Goal: Navigation & Orientation: Find specific page/section

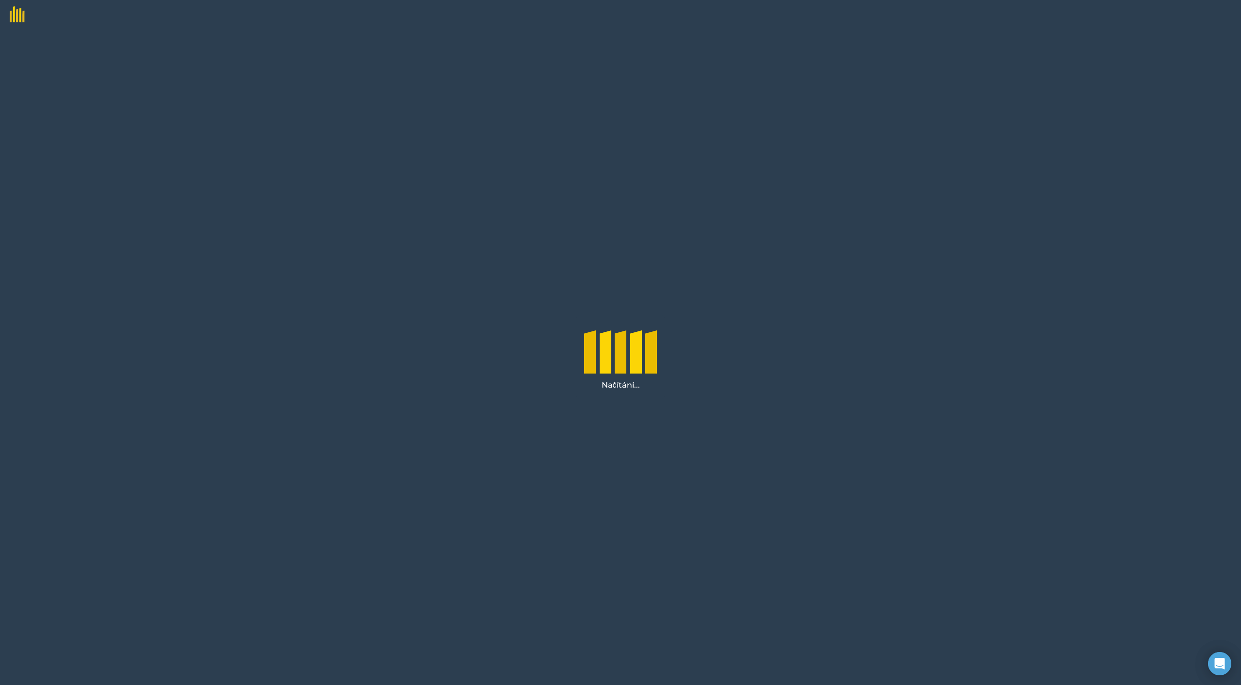
click at [1011, 275] on div "Načítání..." at bounding box center [620, 357] width 1241 height 656
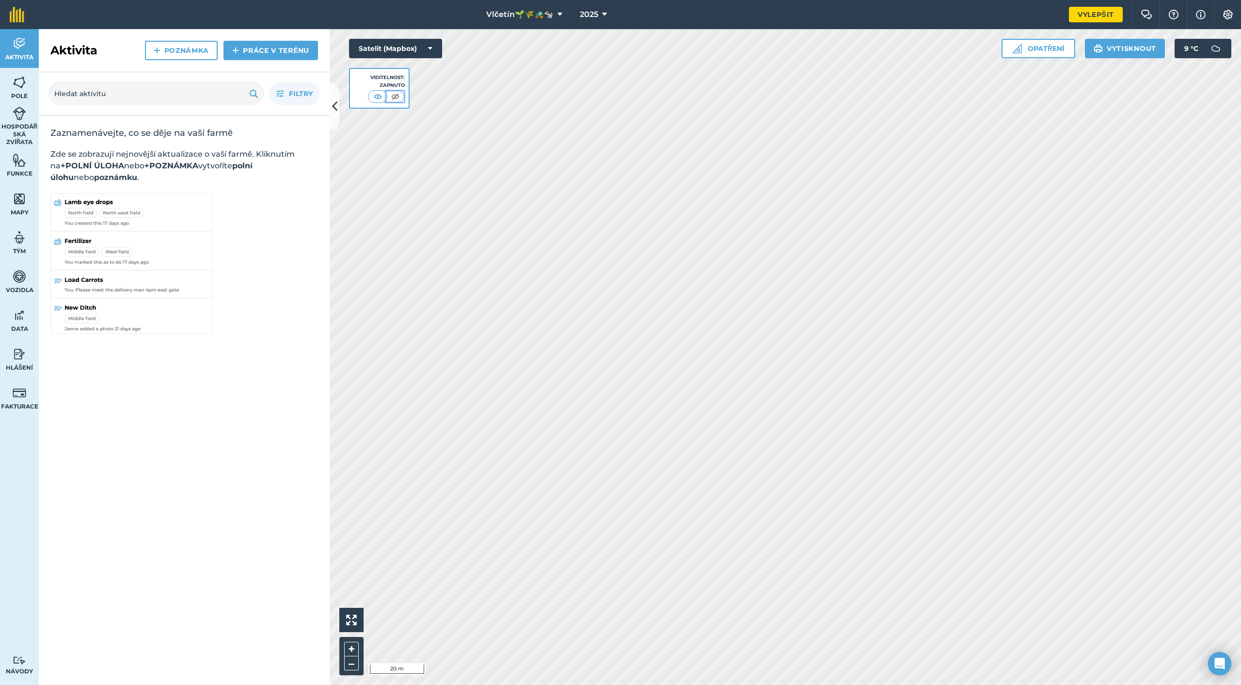
click at [395, 94] on img at bounding box center [395, 97] width 12 height 10
click at [373, 96] on img at bounding box center [378, 97] width 12 height 10
click at [337, 100] on icon at bounding box center [334, 106] width 5 height 17
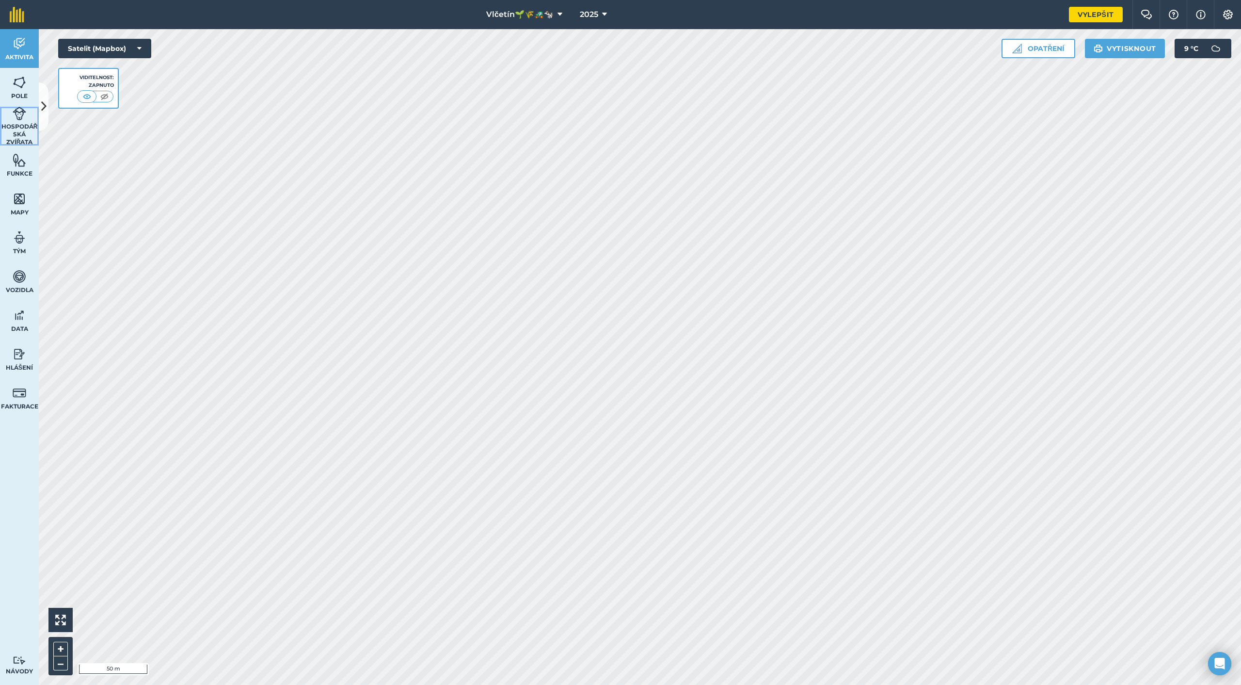
click at [16, 128] on font "Hospodářská zvířata" at bounding box center [19, 134] width 36 height 23
click at [1113, 52] on font "Vytisknout" at bounding box center [1131, 48] width 49 height 9
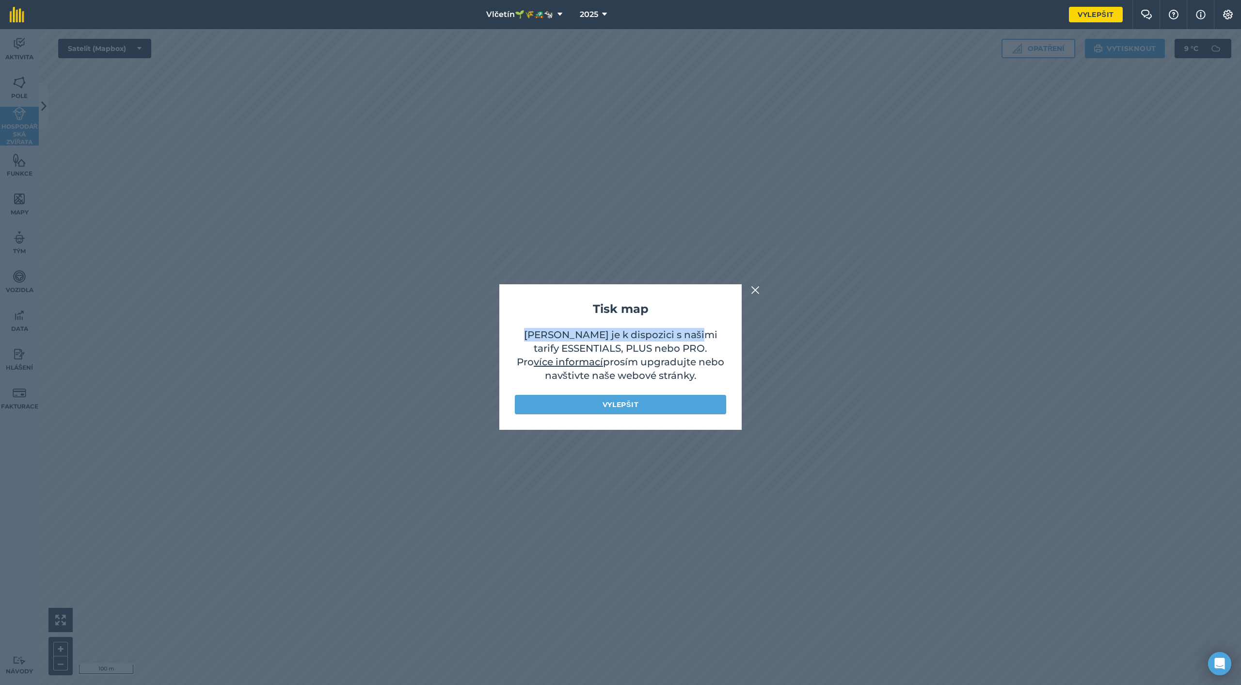
drag, startPoint x: 535, startPoint y: 335, endPoint x: 700, endPoint y: 340, distance: 165.0
type textarea "[PERSON_NAME] je k dispozici s našimi tarify"
click at [700, 340] on p "[PERSON_NAME] je k dispozici s našimi tarify ESSENTIALS, PLUS nebo PRO . Pro ví…" at bounding box center [620, 356] width 211 height 57
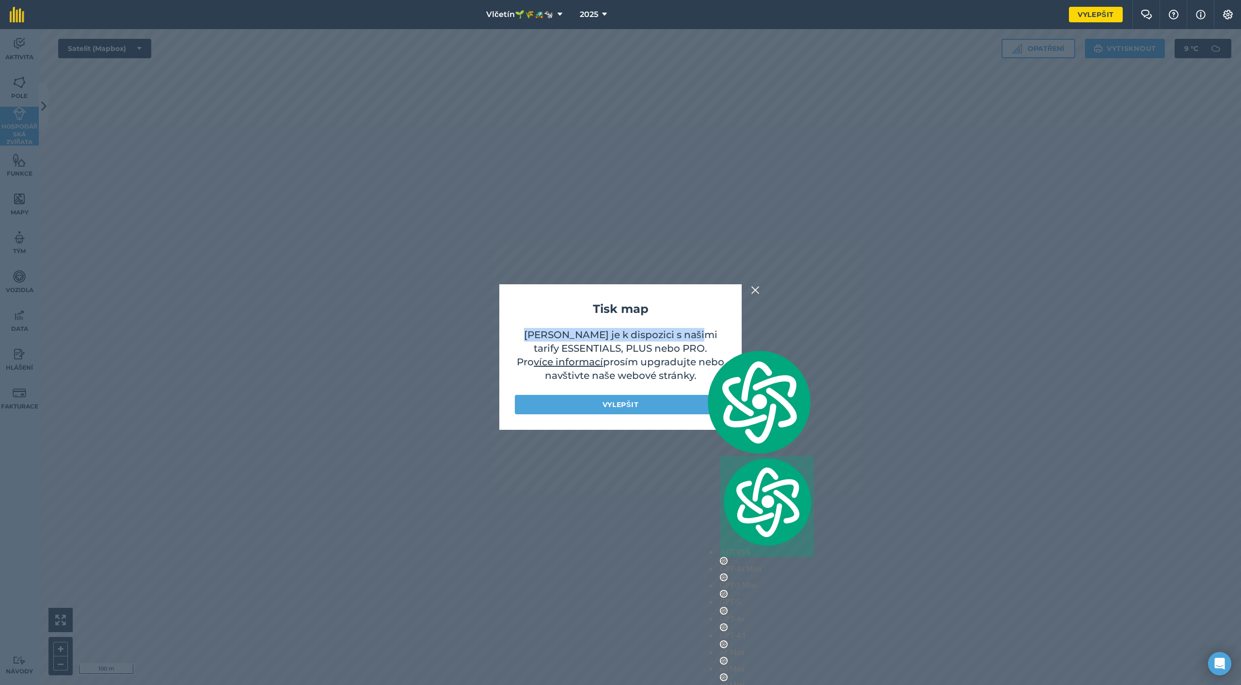
click at [757, 289] on img at bounding box center [755, 290] width 9 height 12
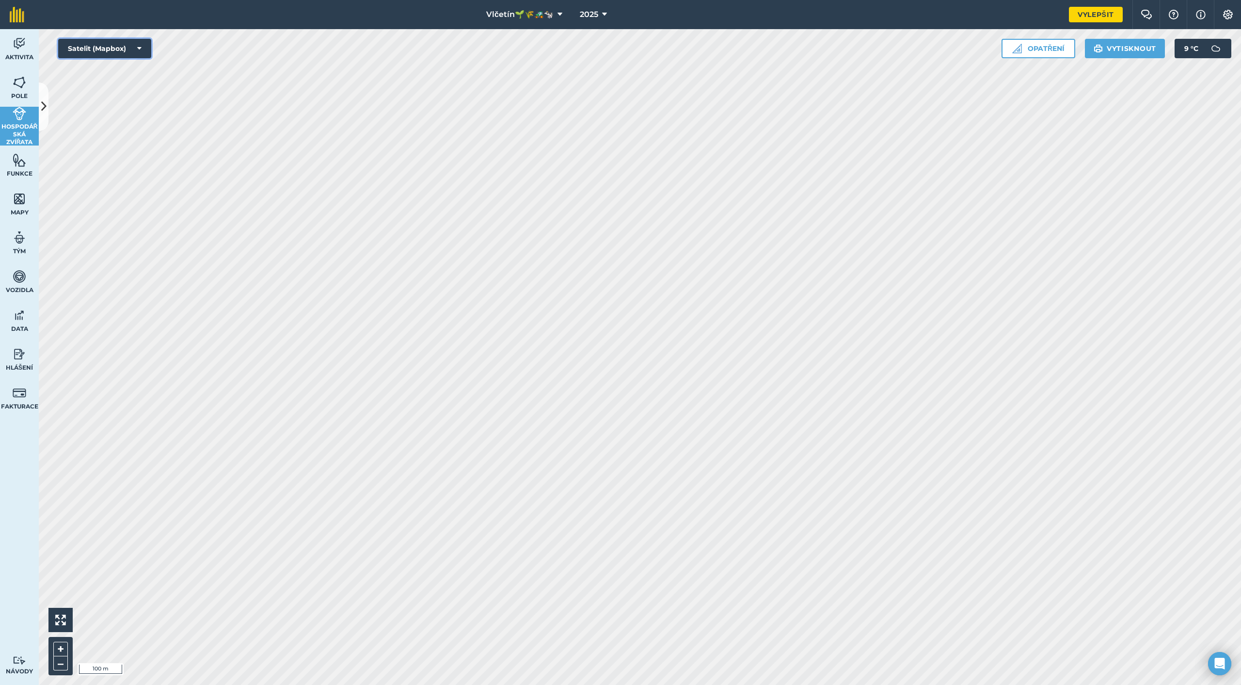
click at [133, 53] on button "Satelit (Mapbox)" at bounding box center [104, 48] width 93 height 19
click at [126, 69] on button "Satelit (Azure)" at bounding box center [104, 67] width 93 height 19
click at [131, 45] on button "Satelit (Mapbox)" at bounding box center [104, 48] width 93 height 19
click at [120, 88] on font "Satelit (Mapbox)" at bounding box center [104, 87] width 47 height 7
drag, startPoint x: 117, startPoint y: 47, endPoint x: 122, endPoint y: 54, distance: 8.5
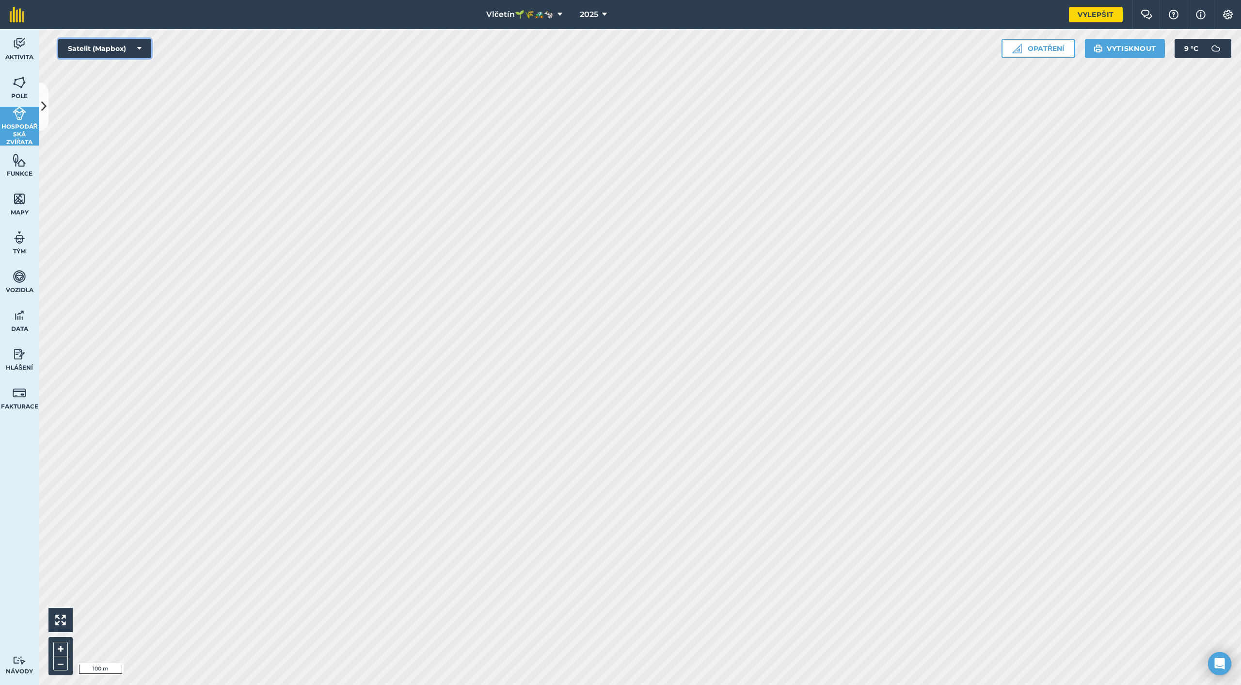
click at [118, 48] on font "Satelit (Mapbox)" at bounding box center [97, 48] width 58 height 9
click at [123, 96] on button "Satelit (Mapbox)" at bounding box center [104, 87] width 93 height 19
click at [122, 51] on font "Satelit (Mapbox)" at bounding box center [97, 48] width 58 height 9
click at [121, 108] on font "Silniční mapa (Azure)" at bounding box center [105, 106] width 61 height 7
click at [141, 49] on icon at bounding box center [139, 49] width 4 height 10
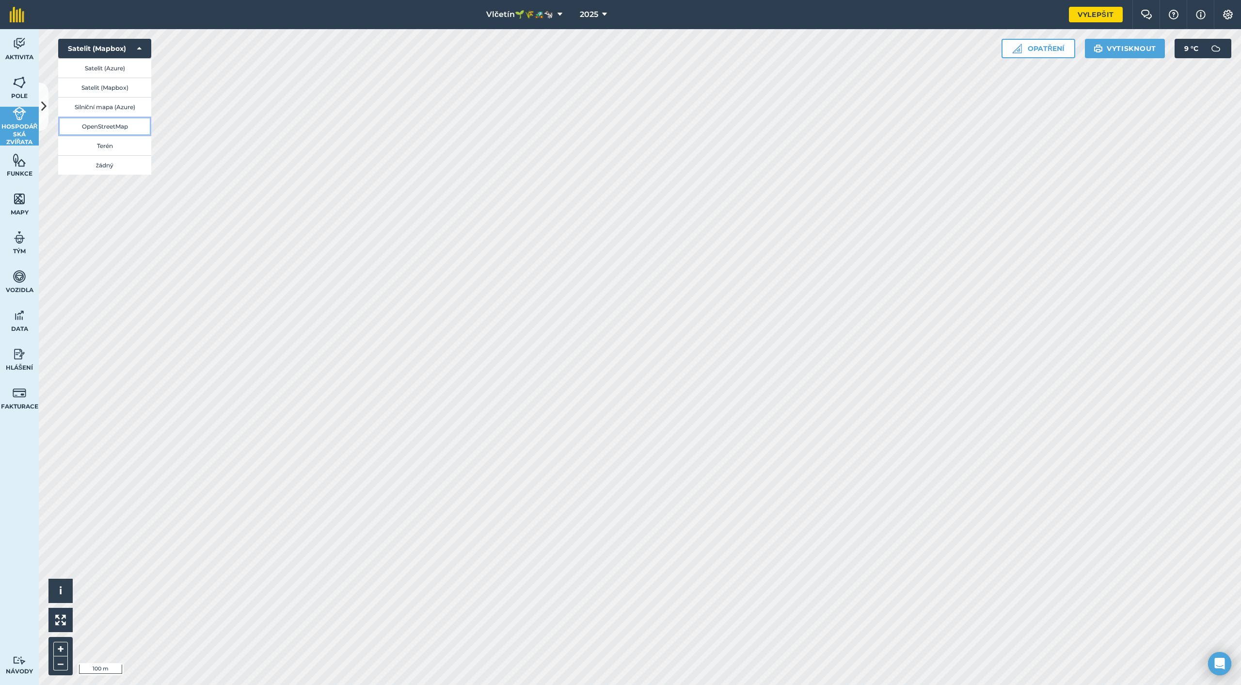
click at [112, 130] on button "OpenStreetMap" at bounding box center [104, 125] width 93 height 19
click at [121, 46] on font "Satelit (Mapbox)" at bounding box center [97, 48] width 58 height 9
click at [112, 151] on button "Terén" at bounding box center [104, 145] width 93 height 19
click at [85, 41] on button "Satelit (Mapbox)" at bounding box center [104, 48] width 93 height 19
click at [109, 111] on button "Silniční mapa (Azure)" at bounding box center [104, 106] width 93 height 19
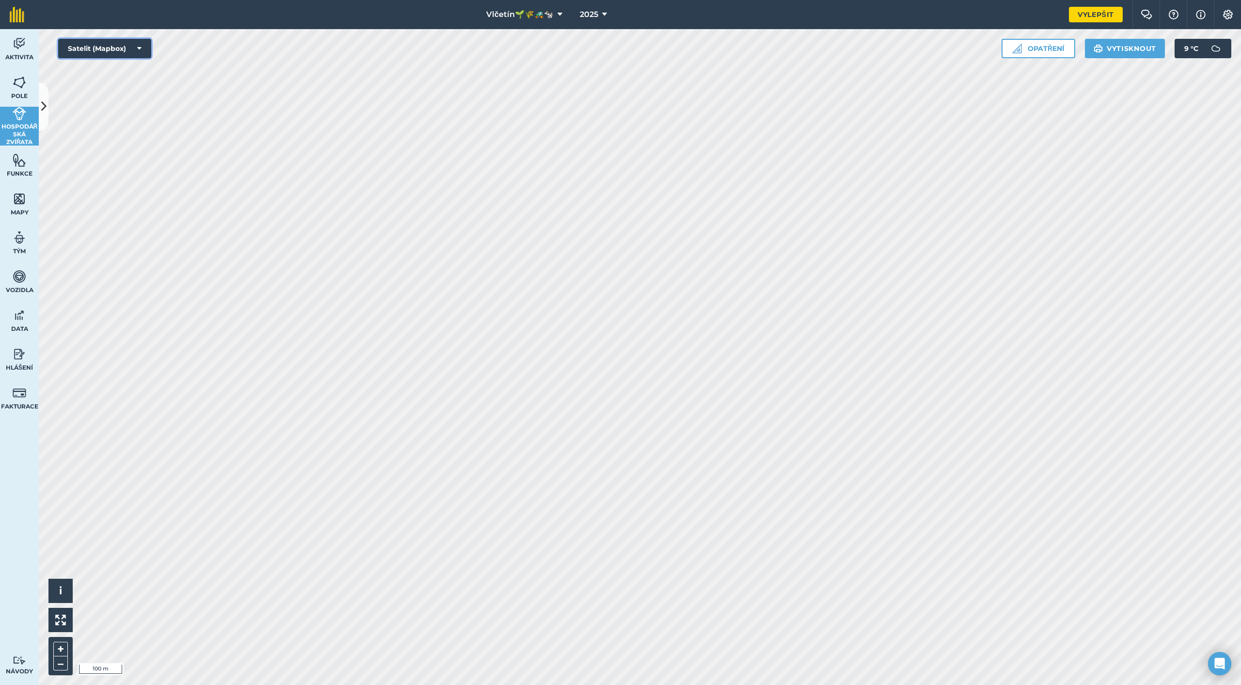
click at [132, 53] on button "Satelit (Mapbox)" at bounding box center [104, 48] width 93 height 19
click at [131, 85] on button "Satelit (Mapbox)" at bounding box center [104, 87] width 93 height 19
click at [20, 404] on font "Fakturace" at bounding box center [19, 406] width 37 height 7
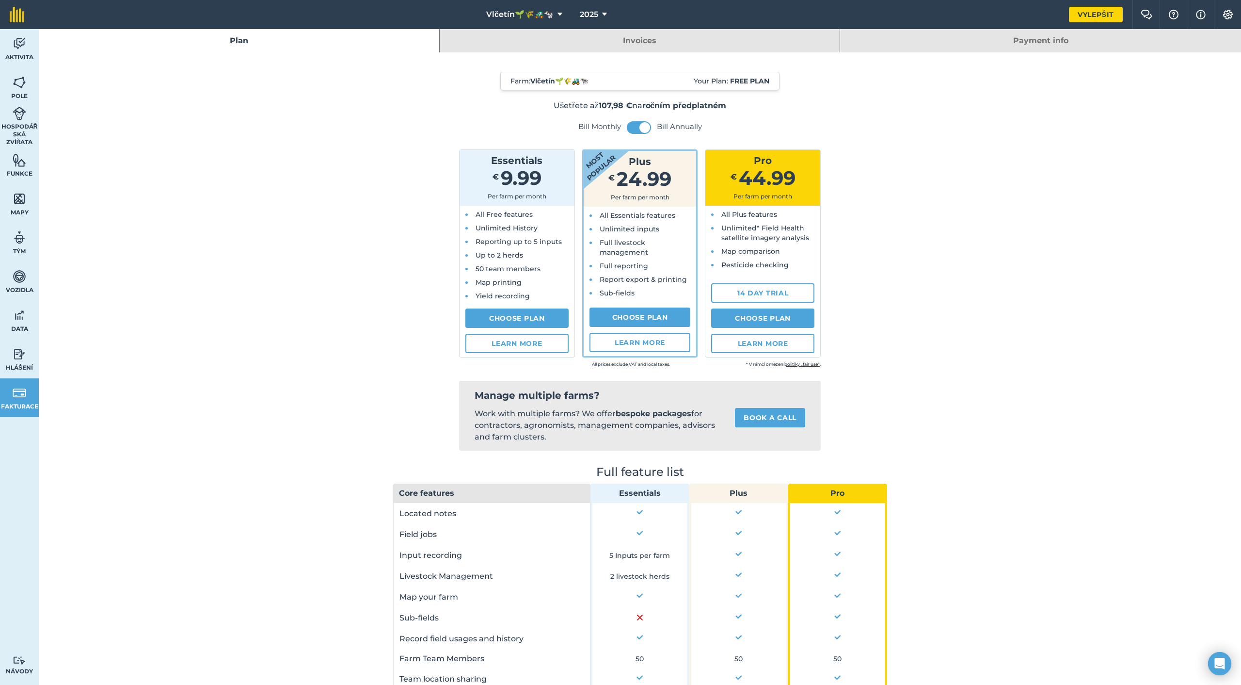
scroll to position [127, 0]
click at [21, 360] on img at bounding box center [20, 354] width 14 height 15
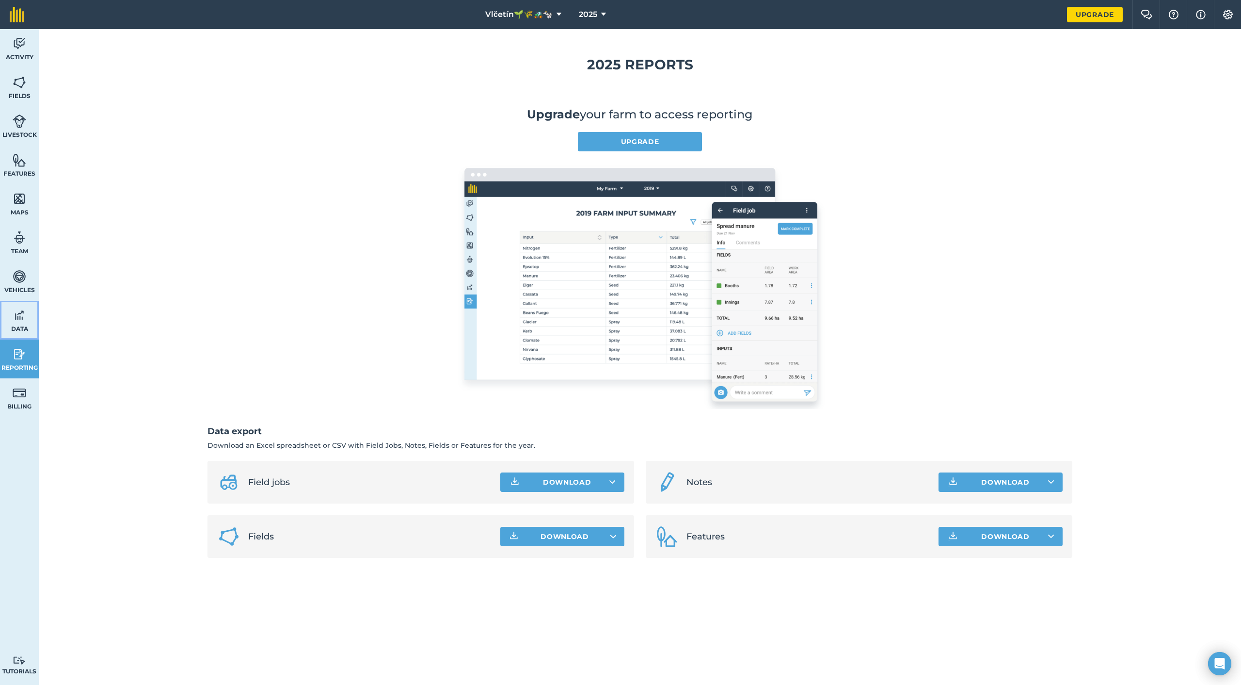
click at [21, 325] on span "Data" at bounding box center [19, 329] width 39 height 8
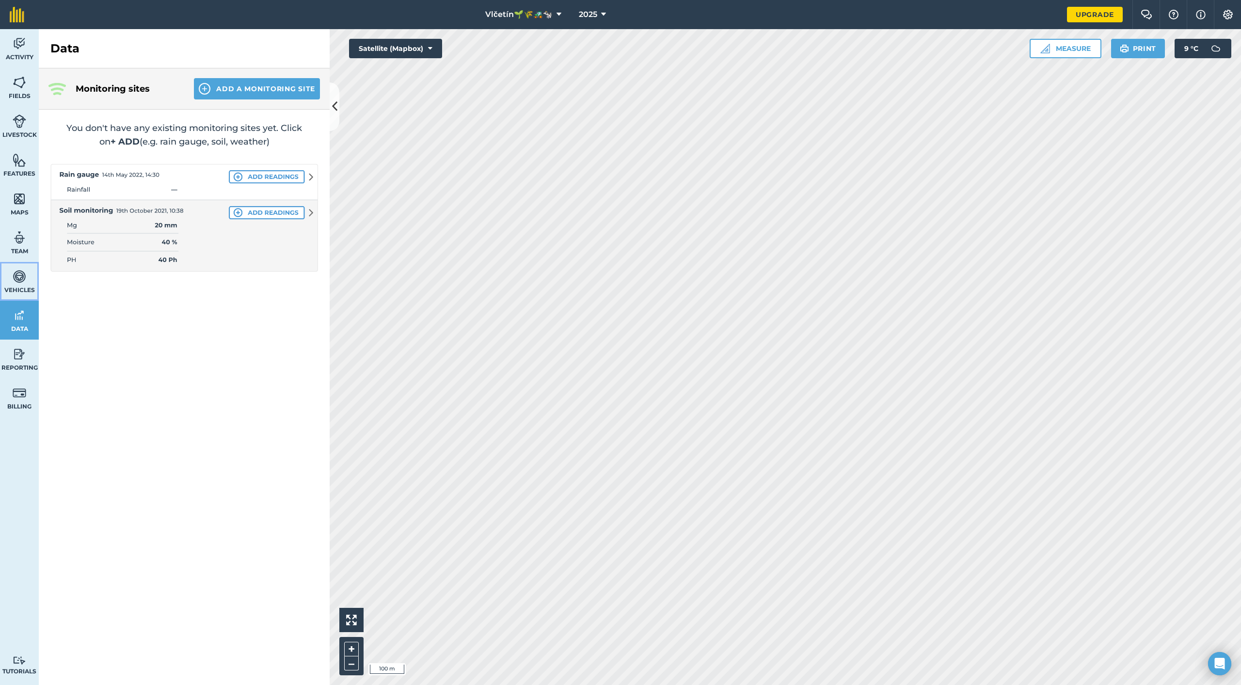
click at [25, 296] on link "Vehicles" at bounding box center [19, 281] width 39 height 39
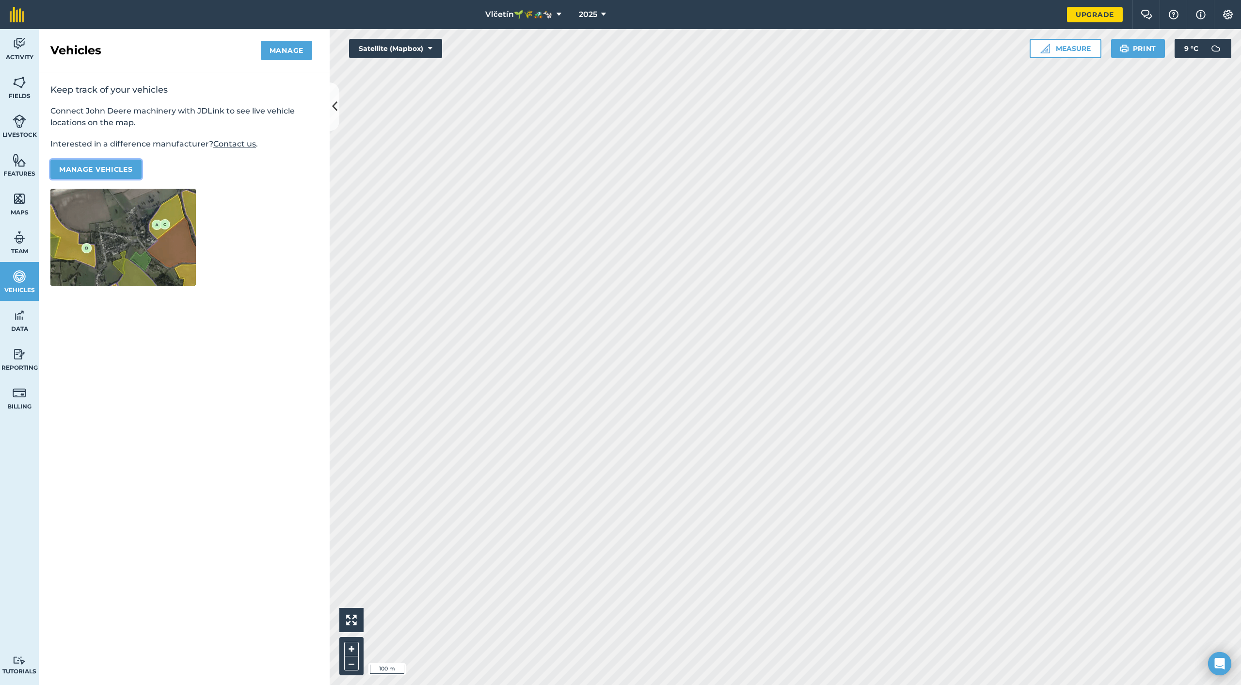
click at [106, 171] on button "Manage vehicles" at bounding box center [95, 169] width 91 height 19
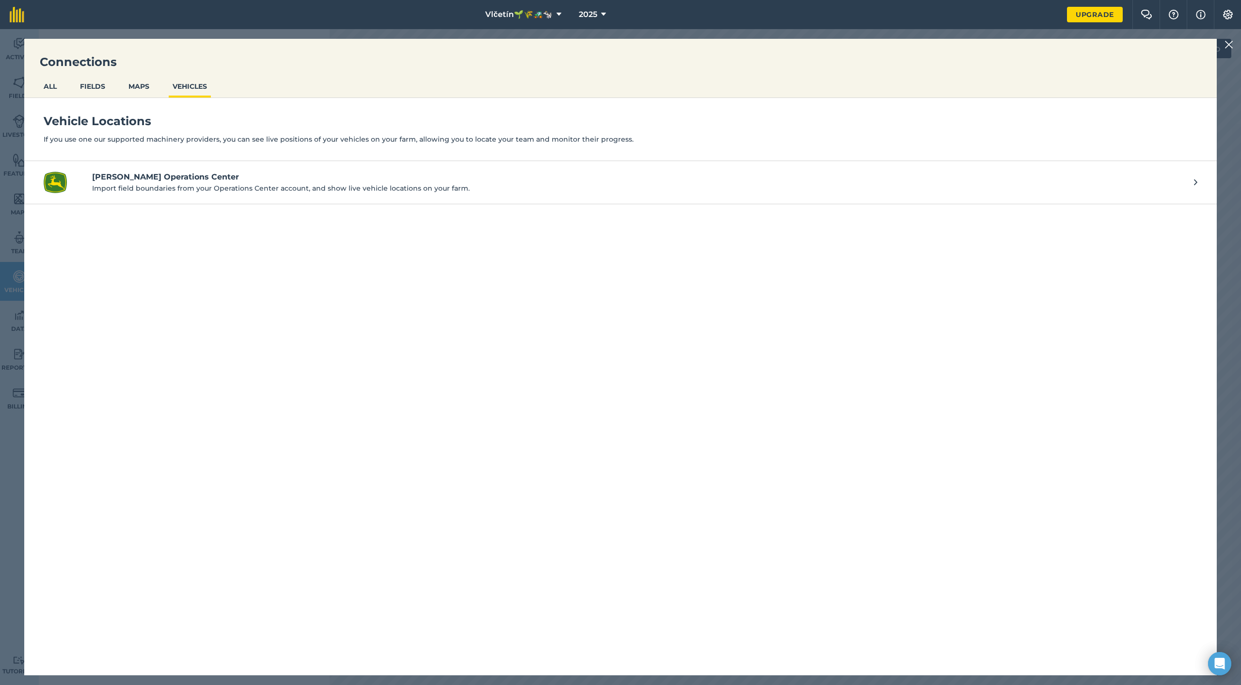
click at [131, 183] on p "Import field boundaries from your Operations Center account, and show live vehi…" at bounding box center [638, 188] width 1093 height 11
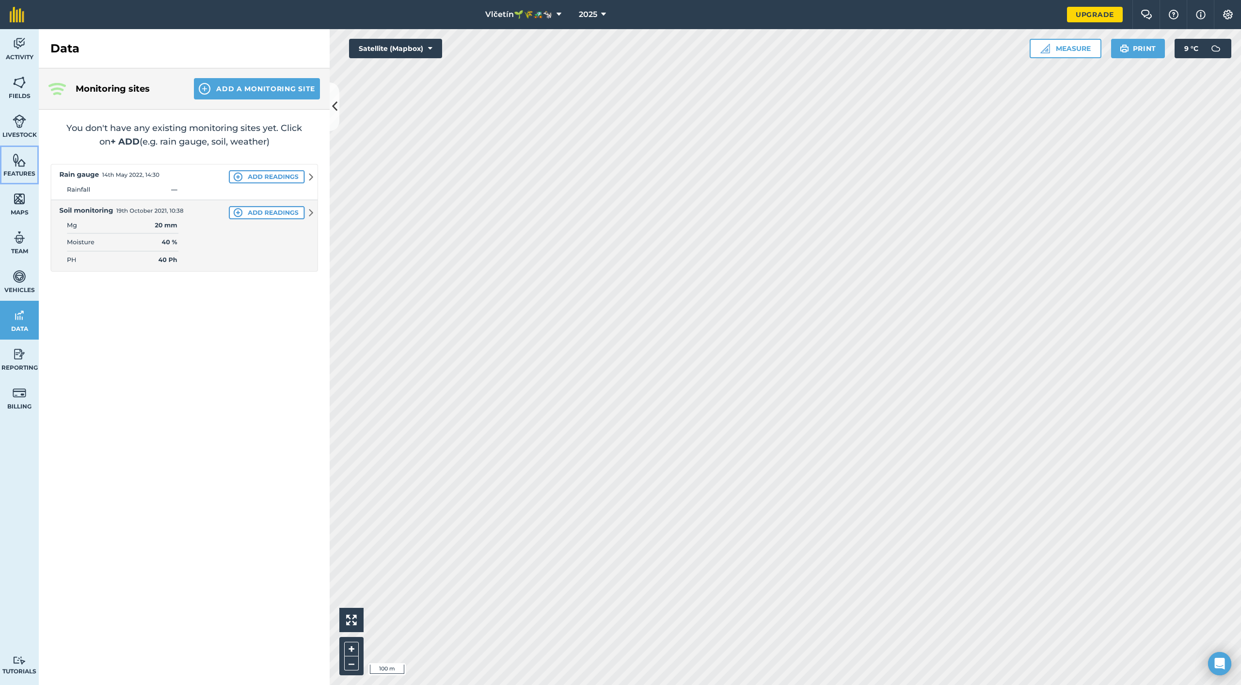
click at [26, 161] on link "Features" at bounding box center [19, 164] width 39 height 39
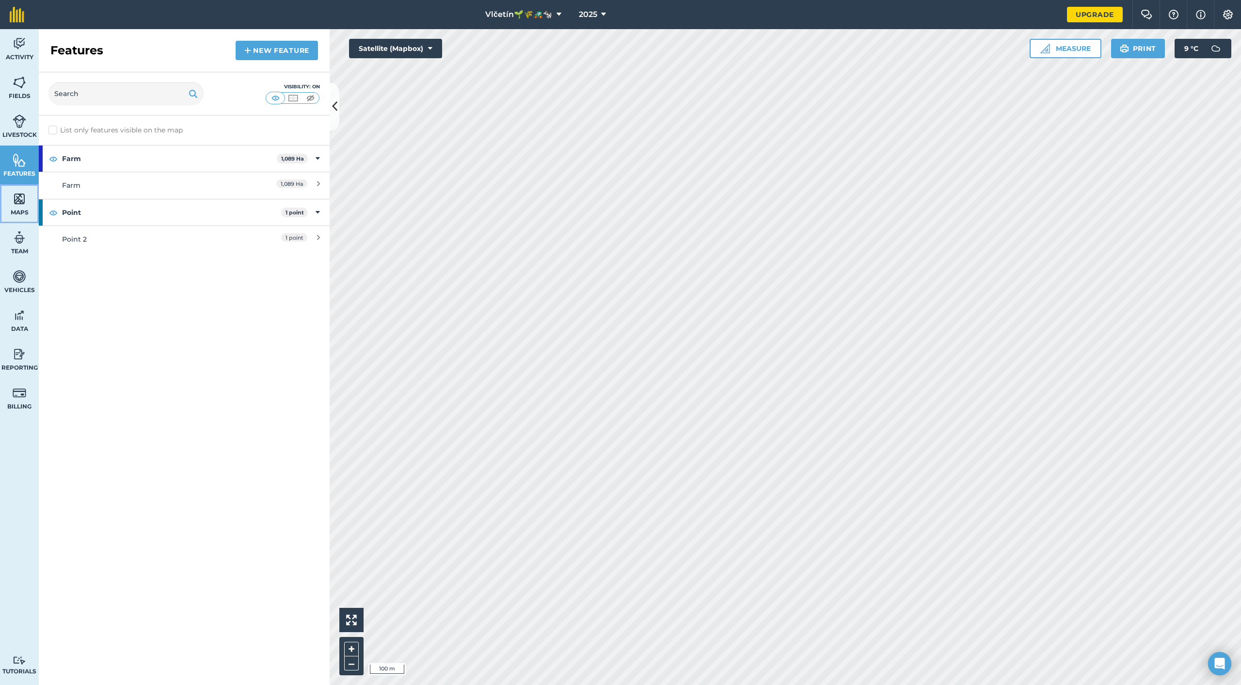
click at [17, 197] on img at bounding box center [20, 199] width 14 height 15
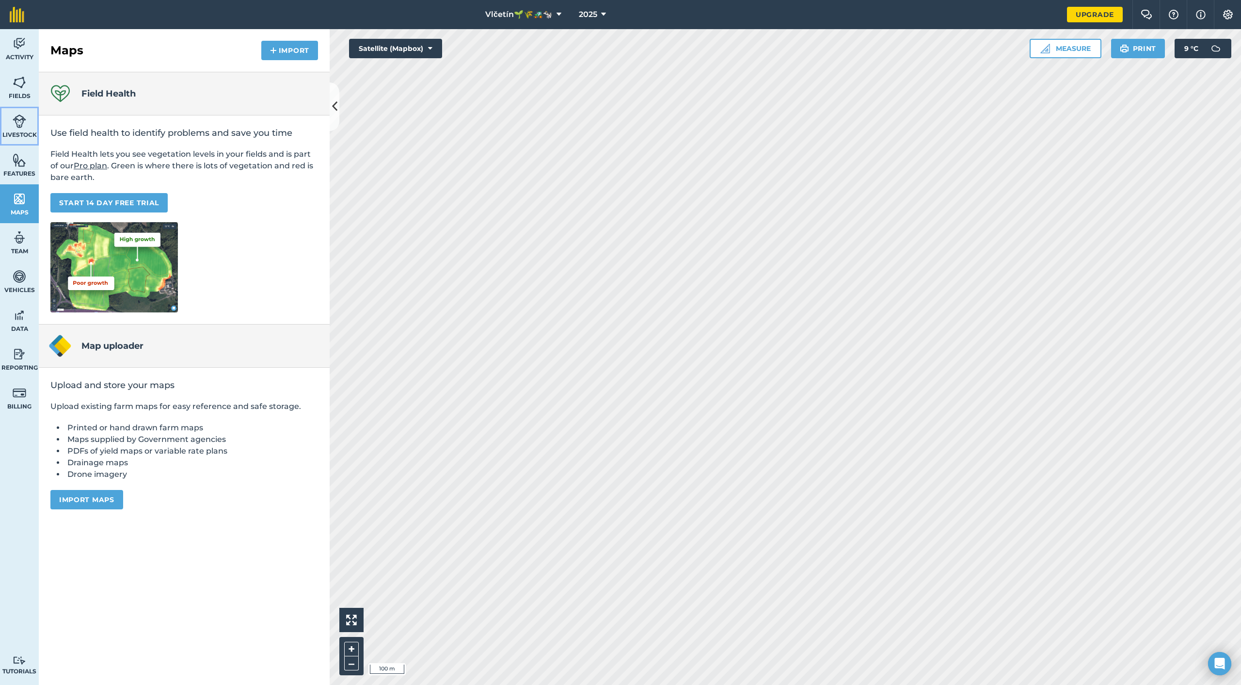
click at [23, 142] on link "Livestock" at bounding box center [19, 126] width 39 height 39
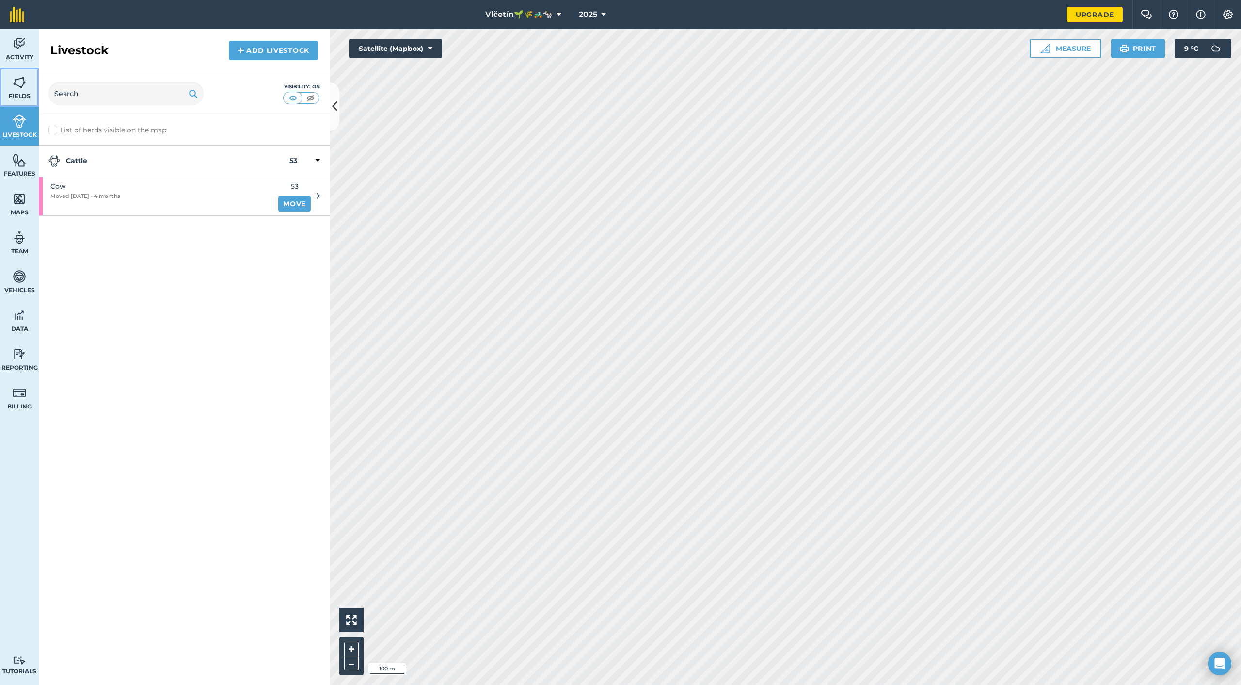
click at [24, 90] on link "Fields" at bounding box center [19, 87] width 39 height 39
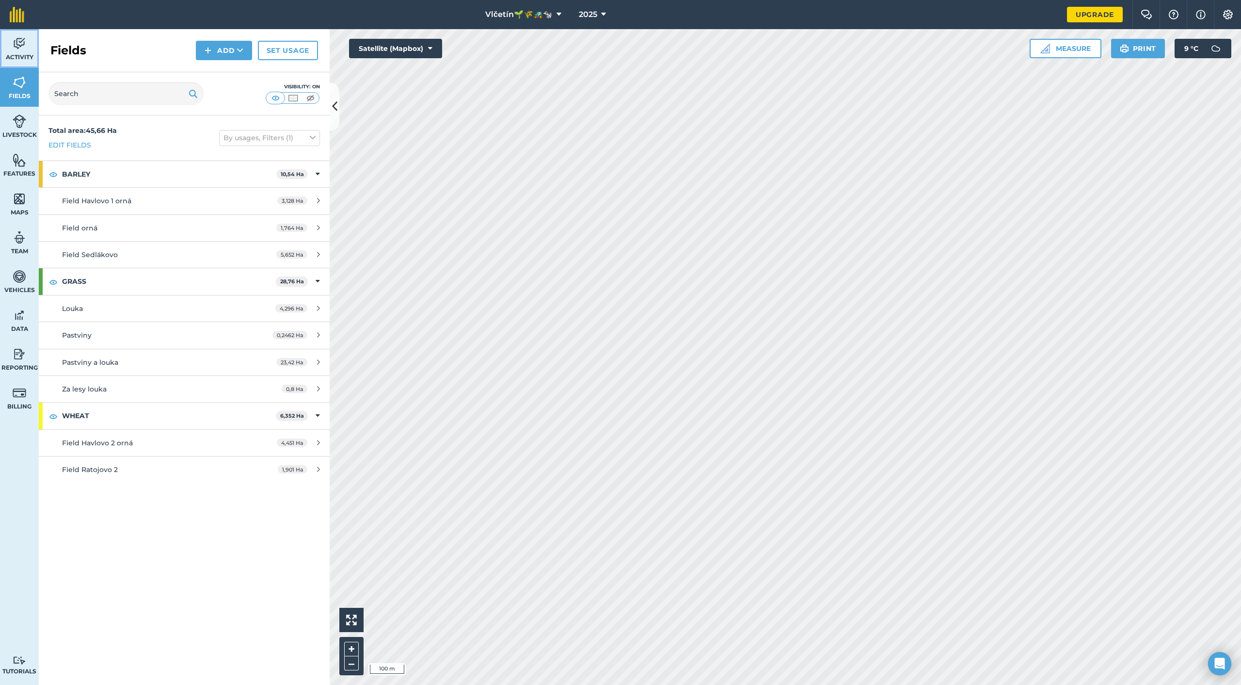
click at [22, 58] on span "Activity" at bounding box center [19, 57] width 39 height 8
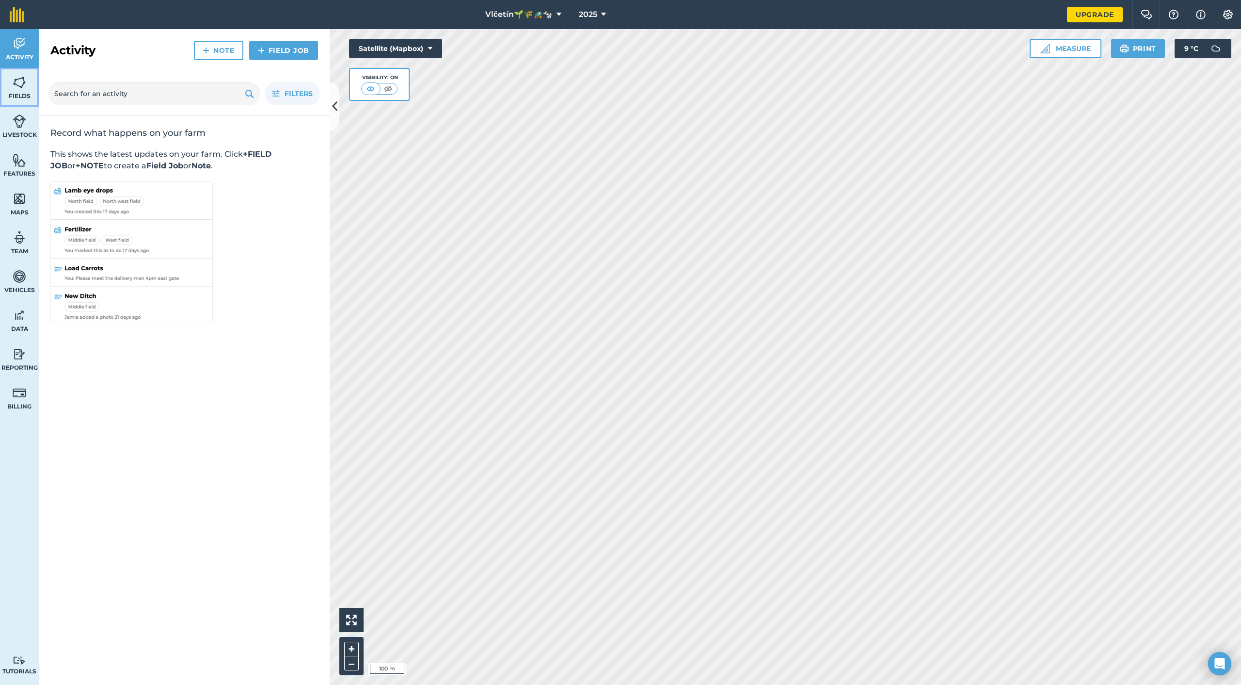
click at [19, 88] on img at bounding box center [20, 82] width 14 height 15
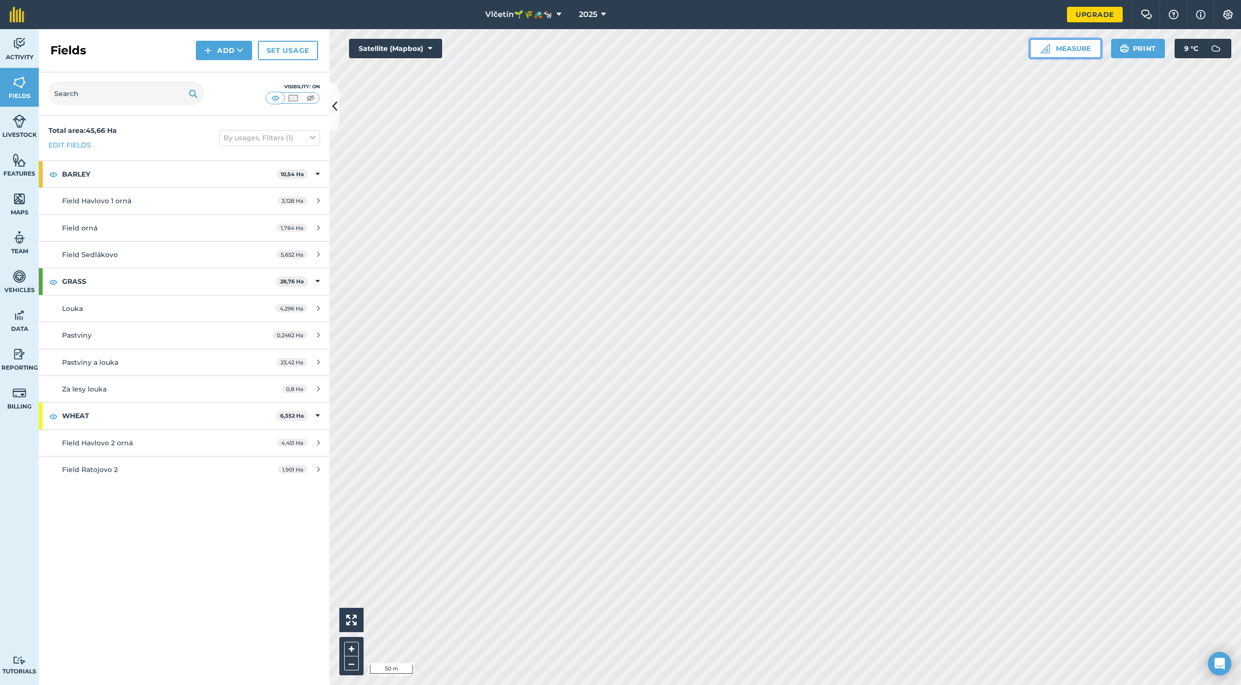
click at [1047, 42] on button "Measure" at bounding box center [1066, 48] width 72 height 19
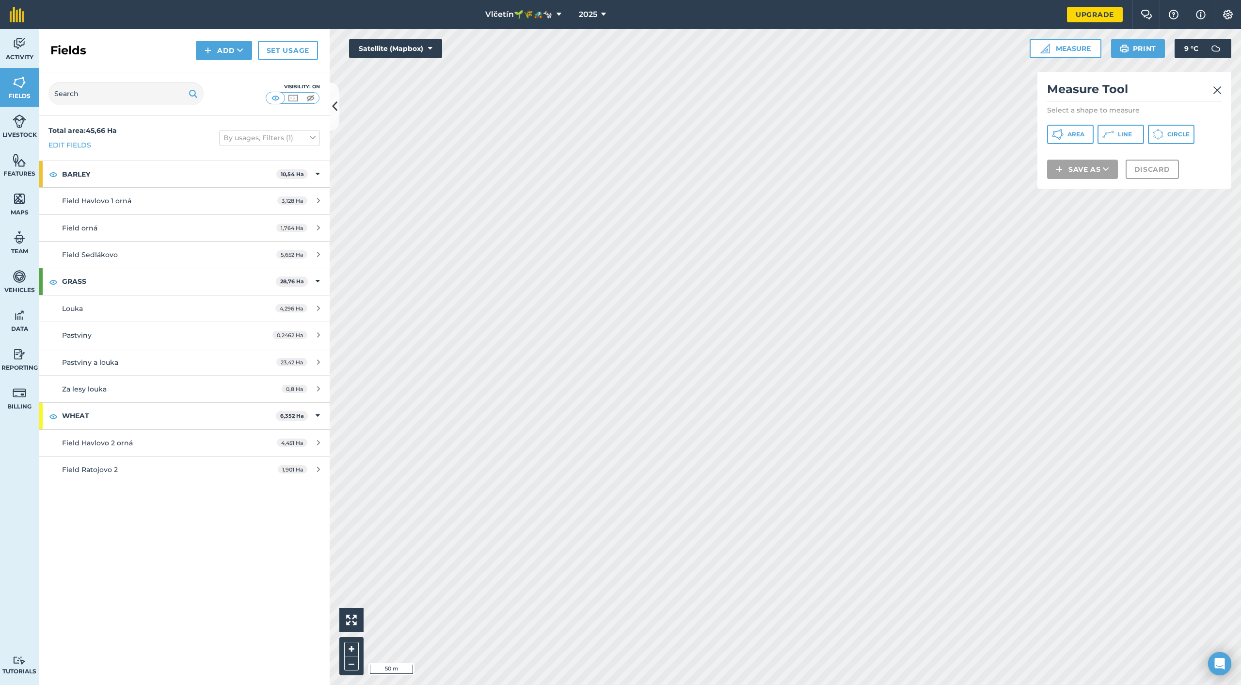
click at [1193, 94] on h2 "Measure Tool" at bounding box center [1134, 91] width 175 height 20
click at [1209, 91] on h2 "Measure Tool" at bounding box center [1134, 91] width 175 height 20
click at [1220, 89] on img at bounding box center [1217, 90] width 9 height 12
